Goal: Information Seeking & Learning: Learn about a topic

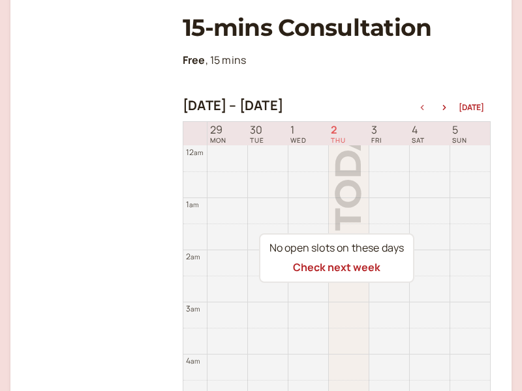
scroll to position [418, 0]
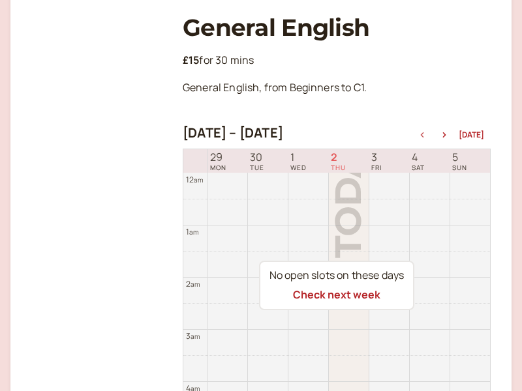
scroll to position [418, 0]
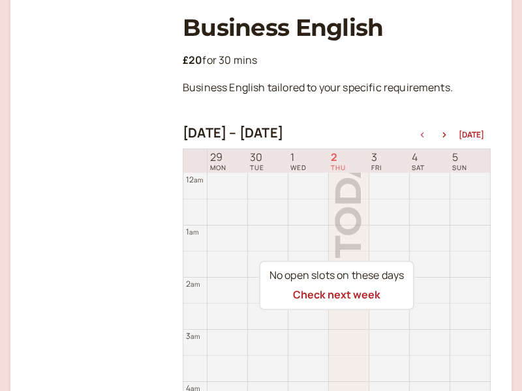
scroll to position [418, 0]
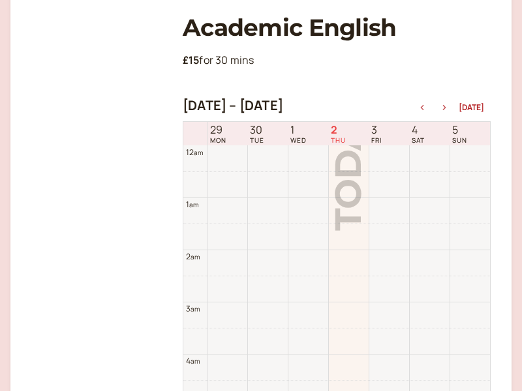
scroll to position [418, 0]
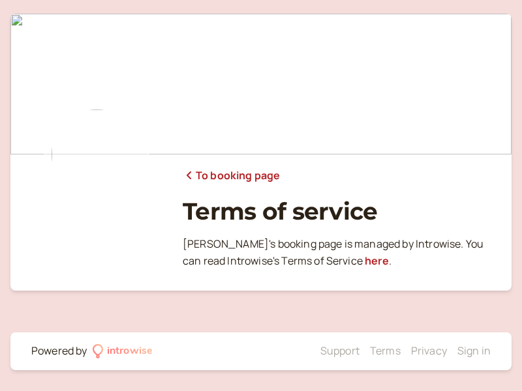
scroll to position [7, 0]
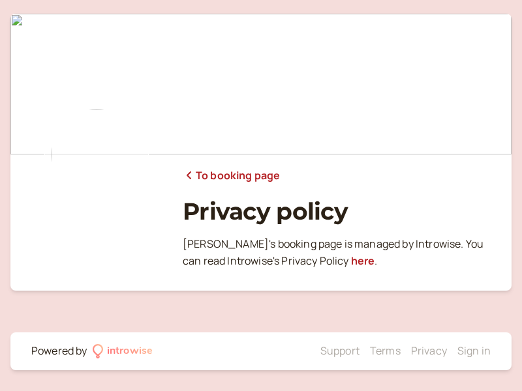
scroll to position [7, 0]
